Goal: Task Accomplishment & Management: Manage account settings

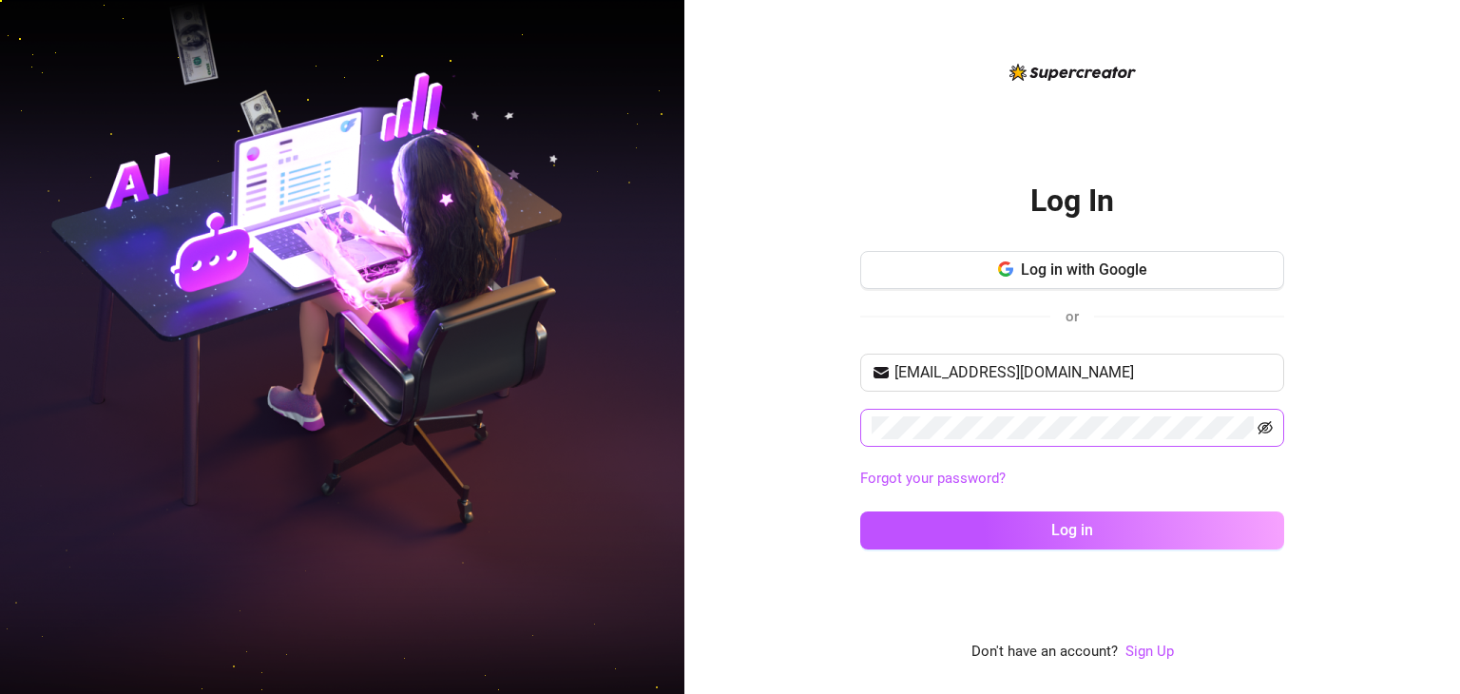
click at [1259, 424] on icon "eye-invisible" at bounding box center [1266, 427] width 15 height 13
click at [1173, 374] on input "[EMAIL_ADDRESS][DOMAIN_NAME]" at bounding box center [1084, 372] width 378 height 23
paste input "isabellexmilki"
type input "[EMAIL_ADDRESS][DOMAIN_NAME]"
click at [1024, 412] on span at bounding box center [1072, 428] width 424 height 38
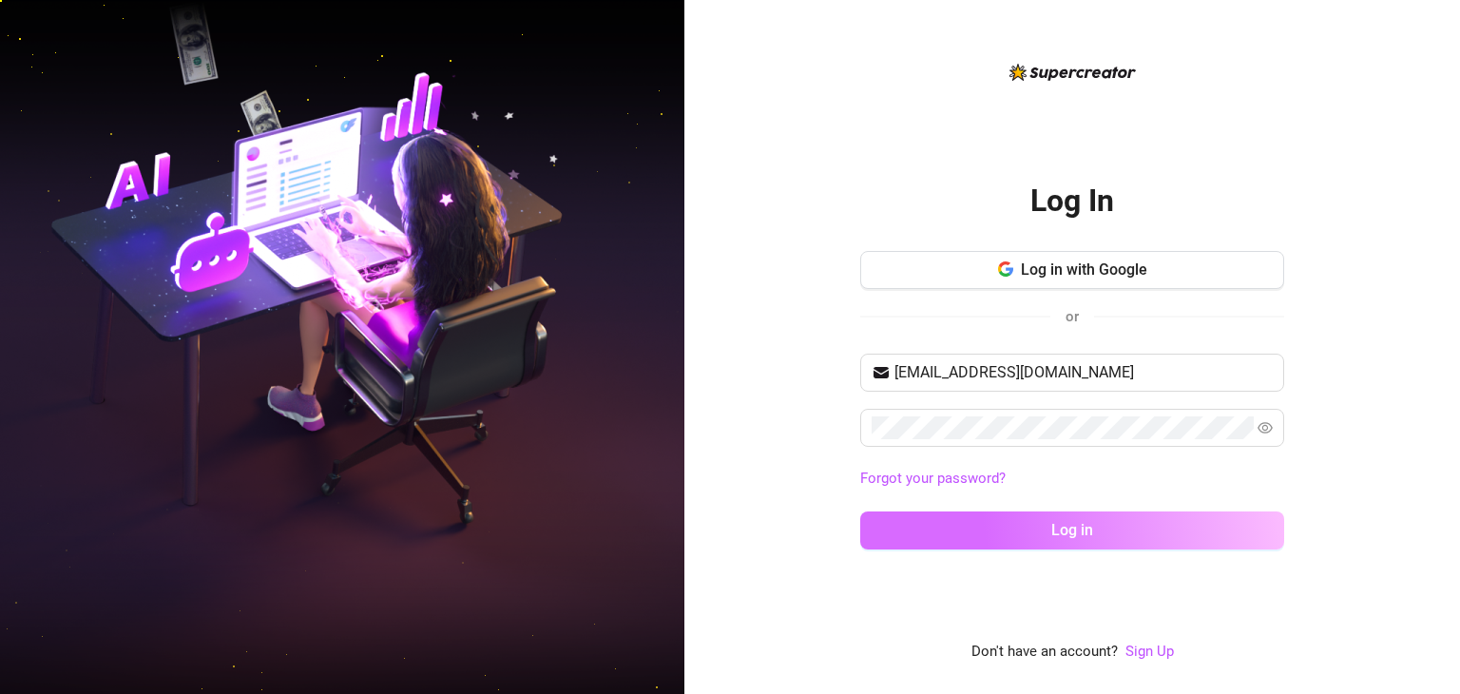
click at [904, 531] on button "Log in" at bounding box center [1072, 531] width 424 height 38
